Goal: Task Accomplishment & Management: Use online tool/utility

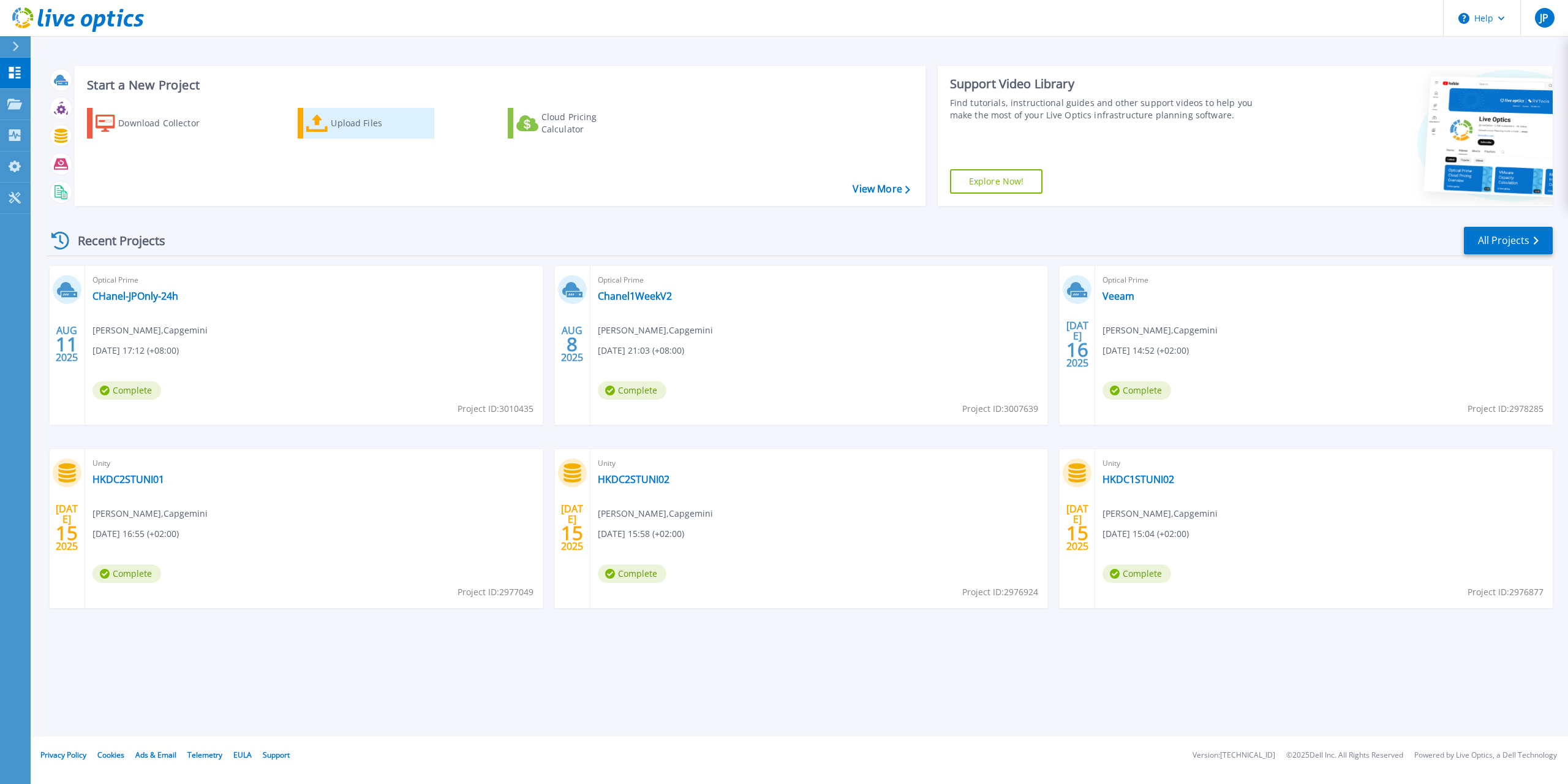
click at [327, 133] on link "Upload Files" at bounding box center [366, 123] width 136 height 31
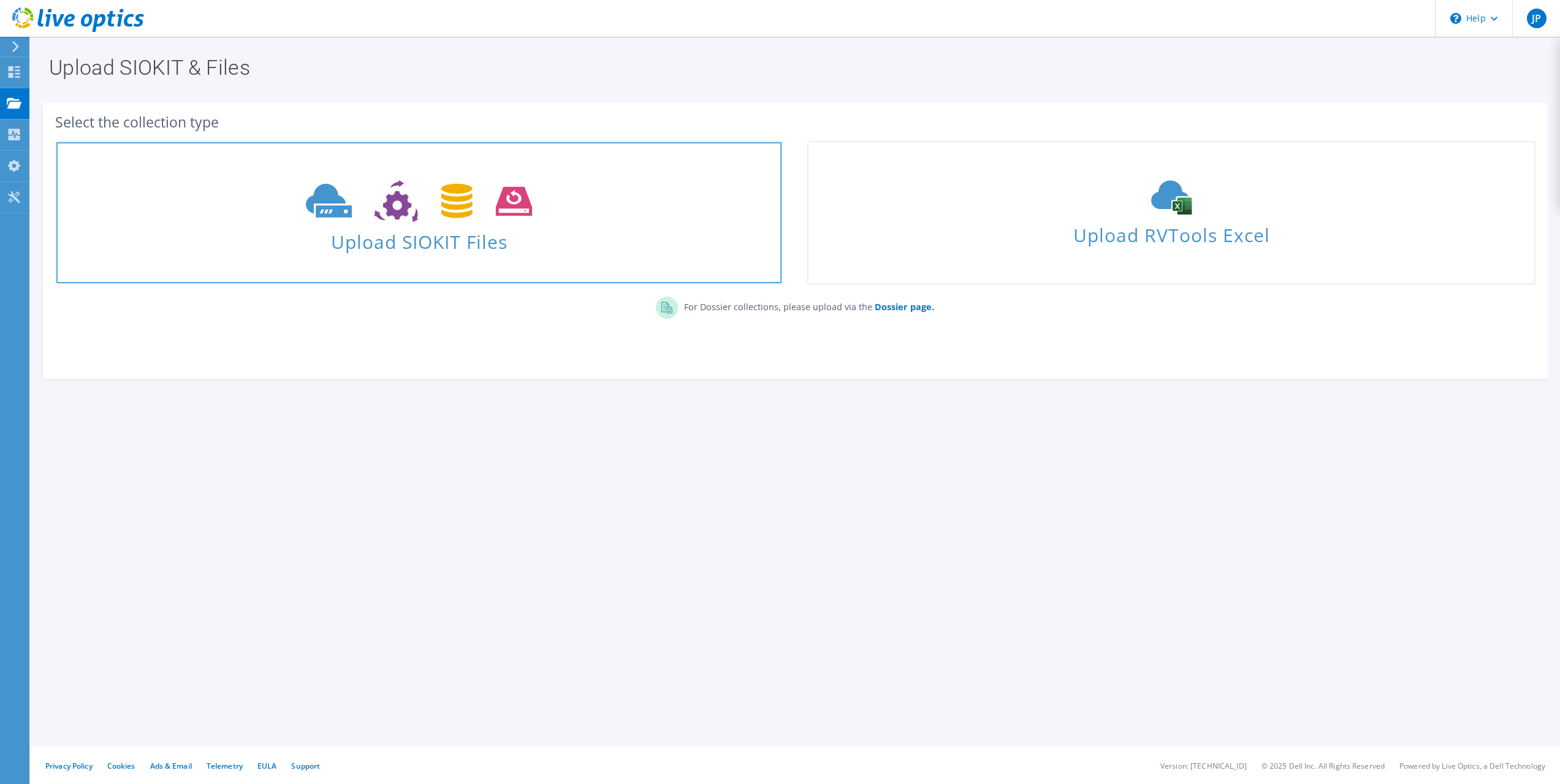
click at [402, 230] on span "Upload SIOKIT Files" at bounding box center [419, 238] width 725 height 26
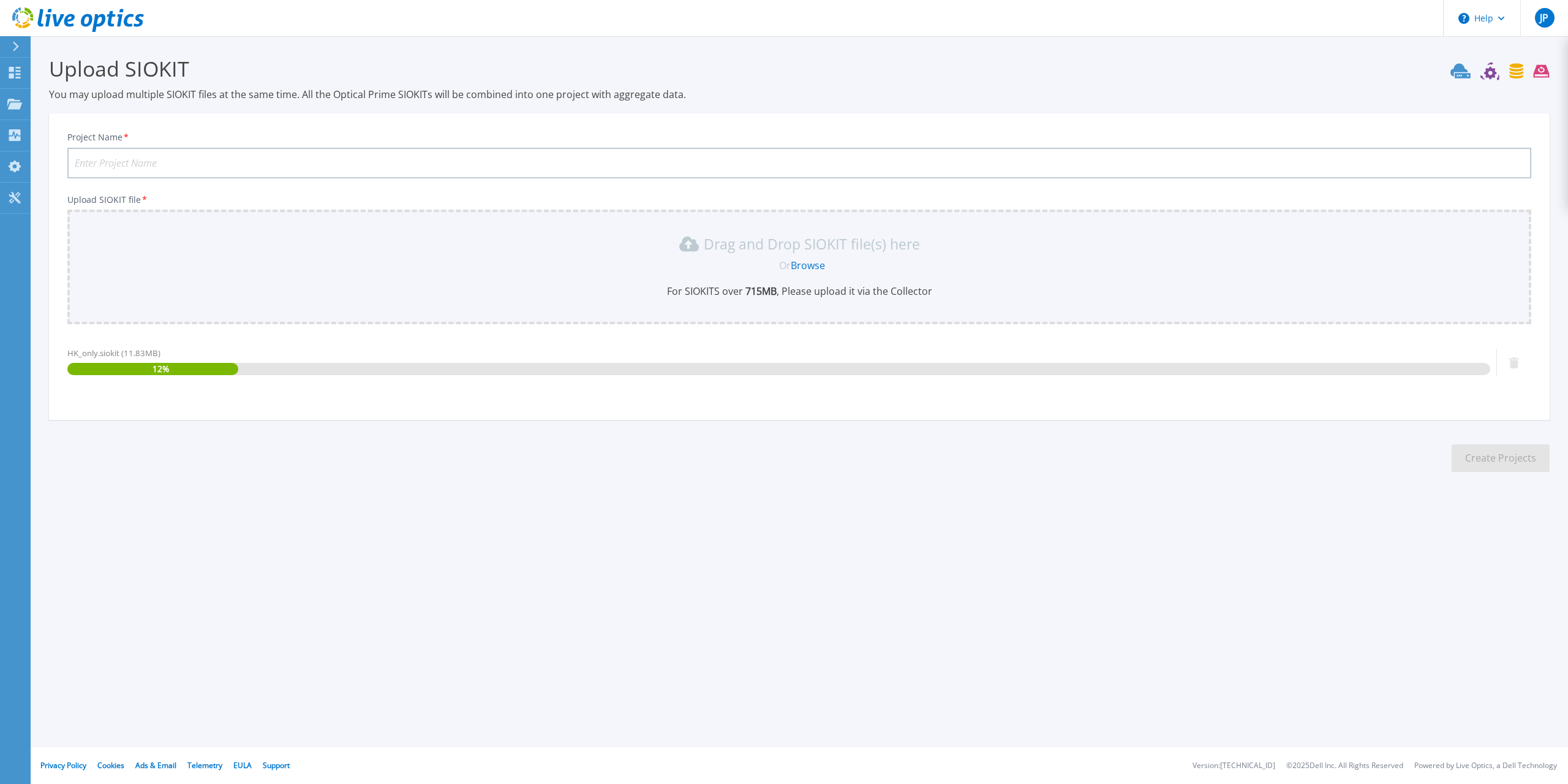
click at [150, 162] on input "Project Name *" at bounding box center [799, 163] width 1464 height 31
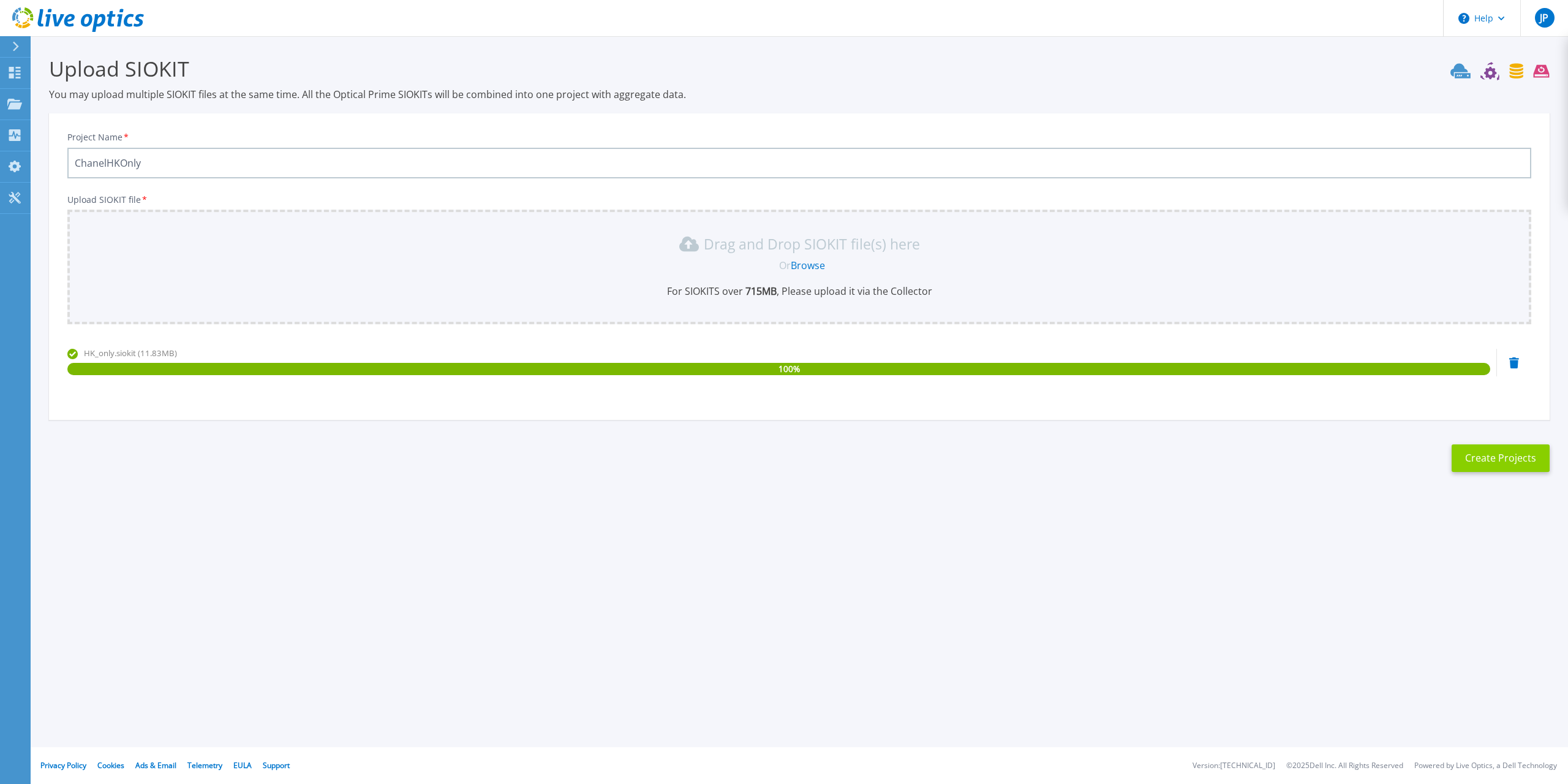
type input "ChanelHKOnly"
click at [1484, 465] on button "Create Projects" at bounding box center [1501, 458] width 98 height 28
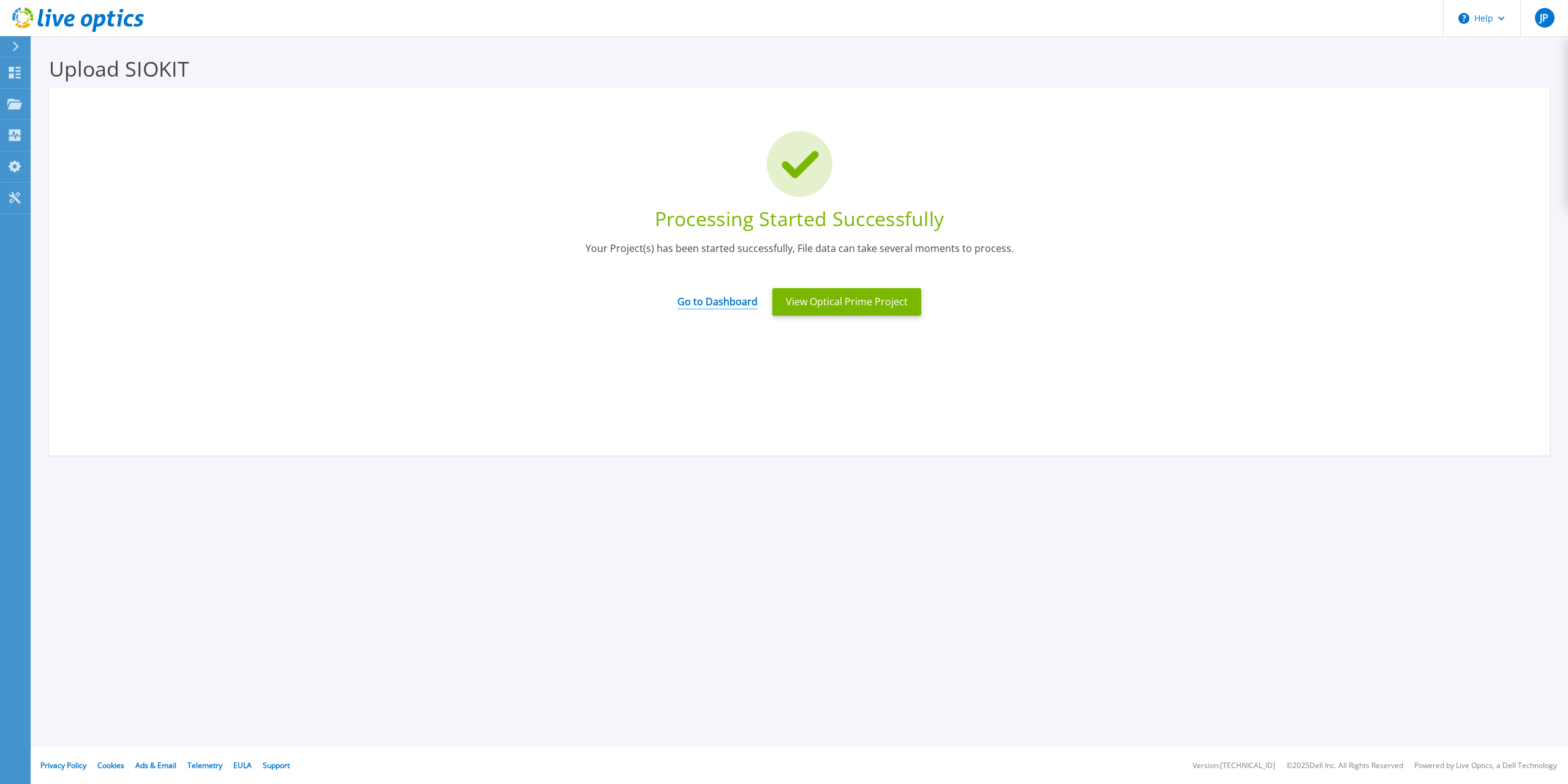
click at [730, 302] on link "Go to Dashboard" at bounding box center [717, 297] width 80 height 24
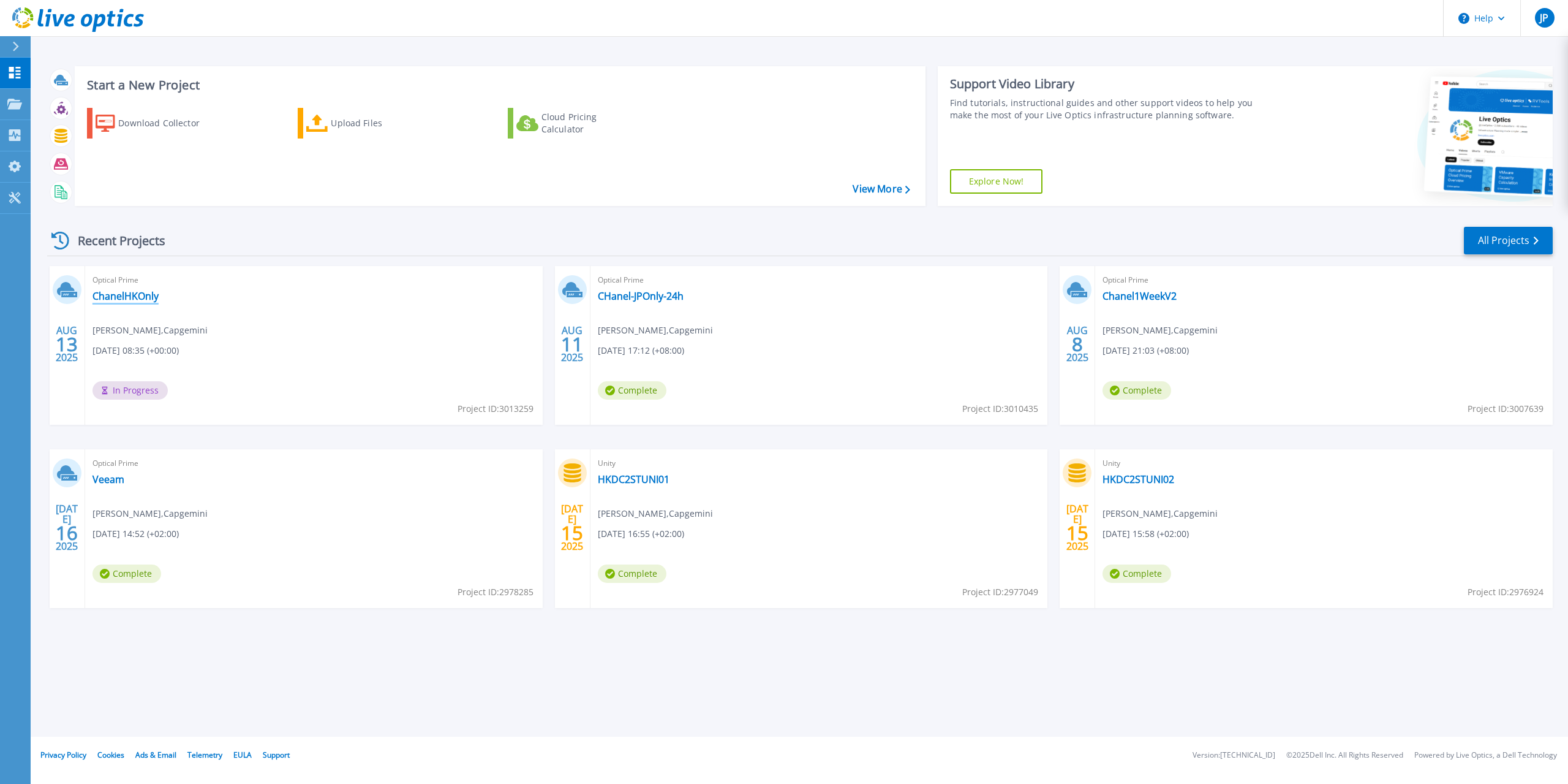
click at [135, 296] on link "ChanelHKOnly" at bounding box center [125, 296] width 66 height 12
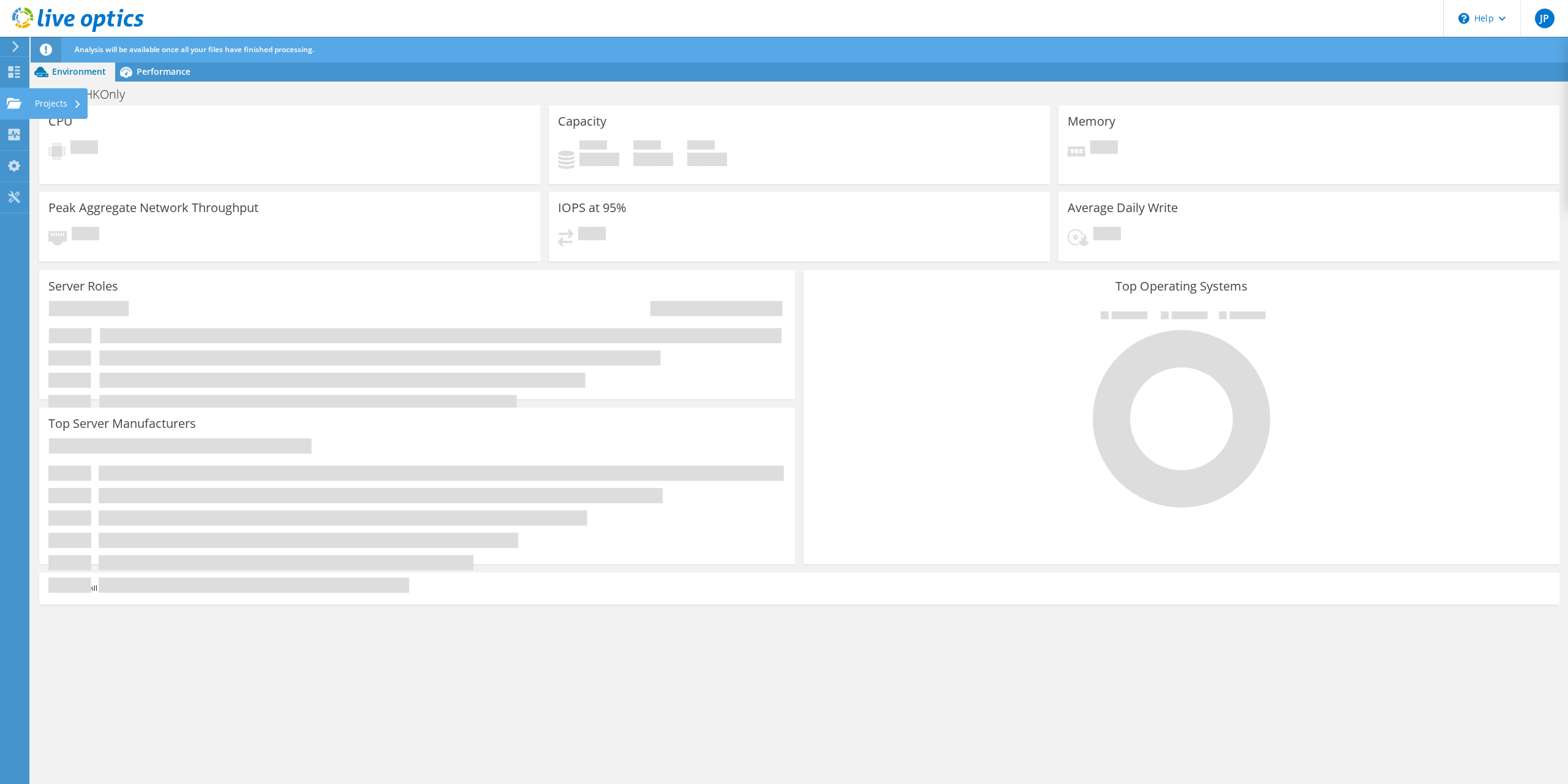
click at [36, 104] on div "Projects" at bounding box center [58, 104] width 59 height 31
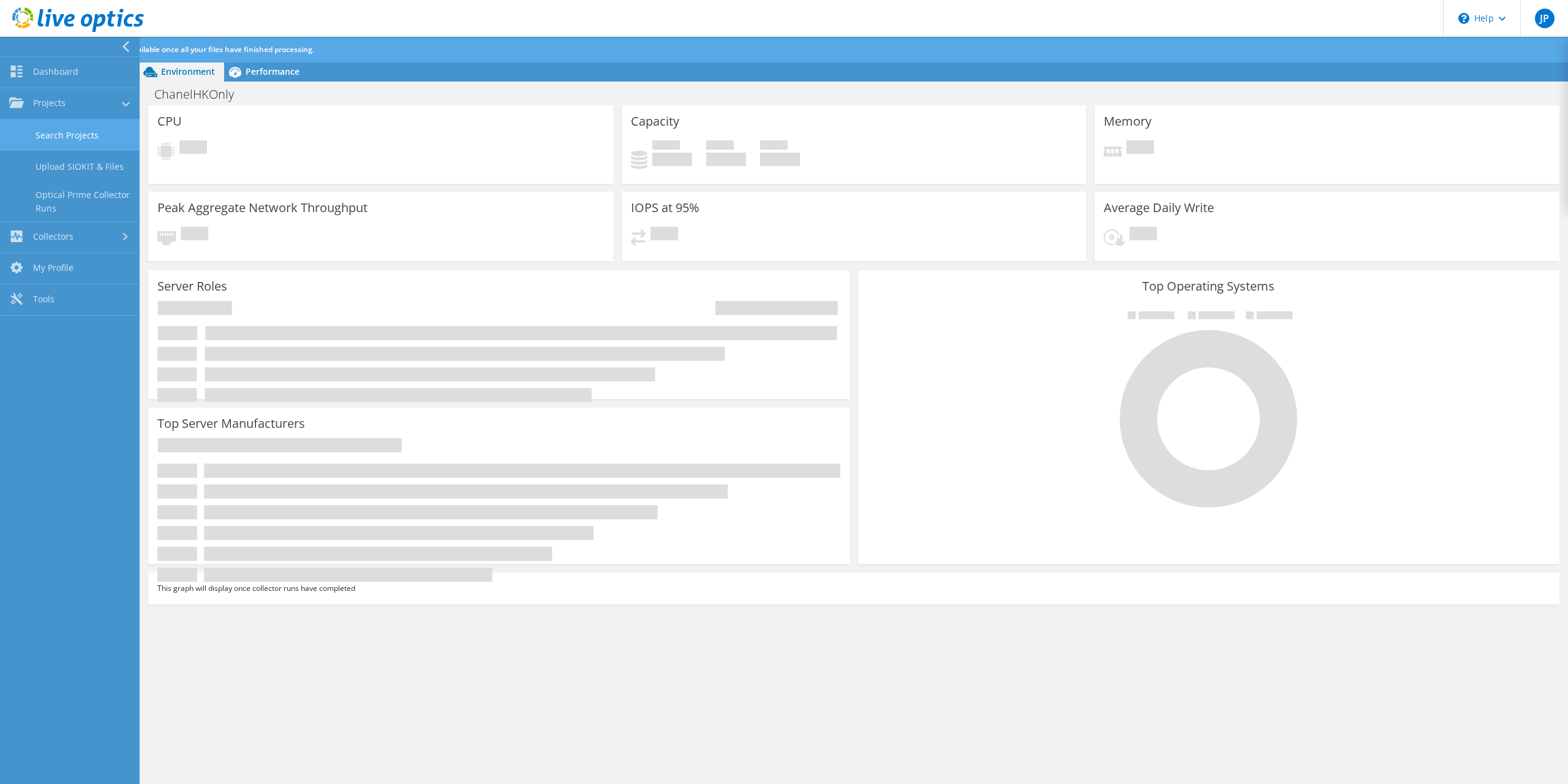
click at [79, 137] on link "Search Projects" at bounding box center [70, 135] width 140 height 31
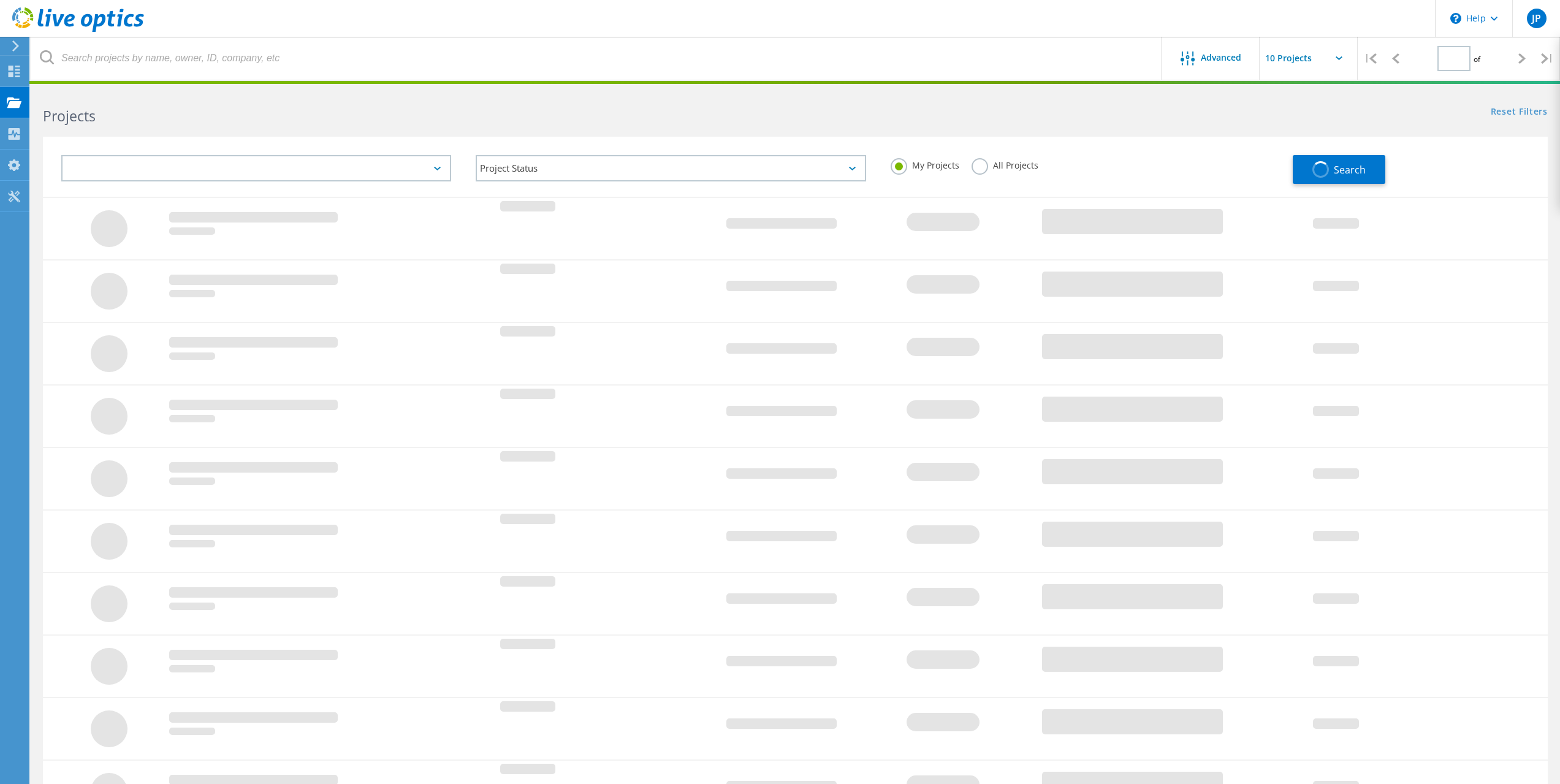
type input "1"
